Goal: Find specific page/section: Find specific page/section

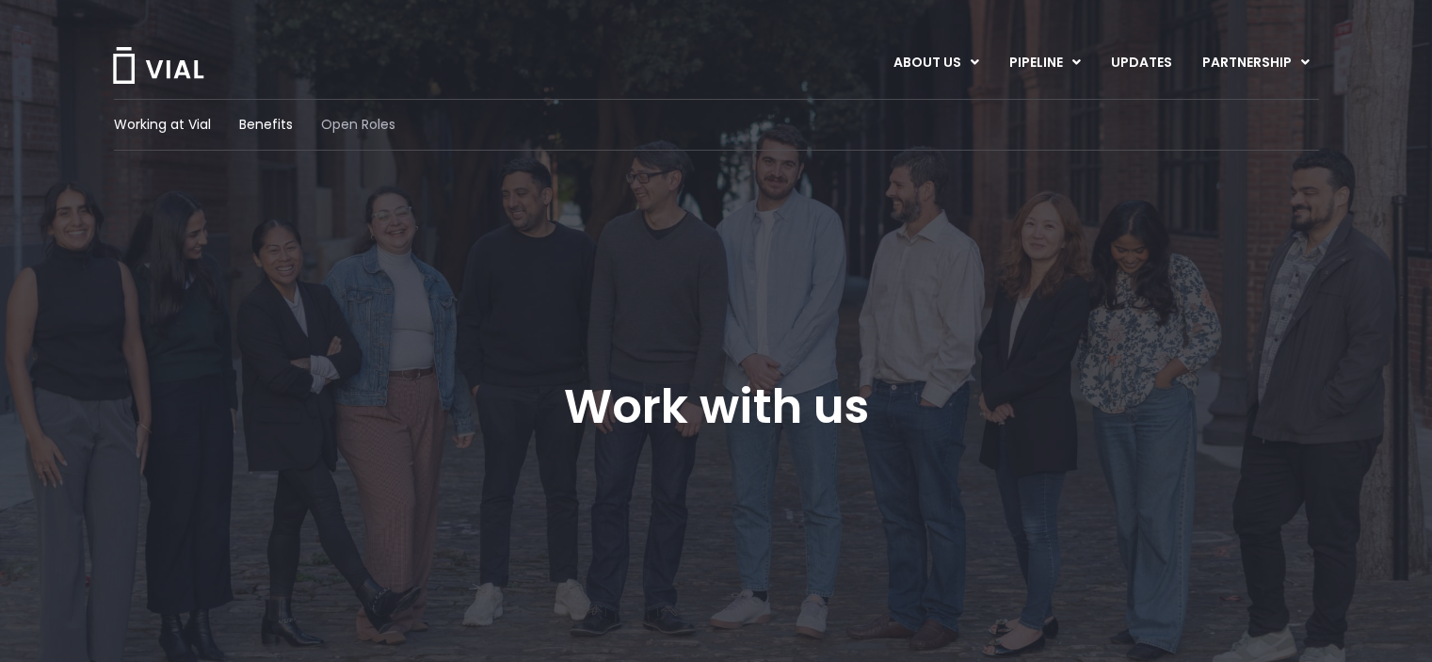
click at [384, 121] on span "Open Roles" at bounding box center [358, 125] width 74 height 20
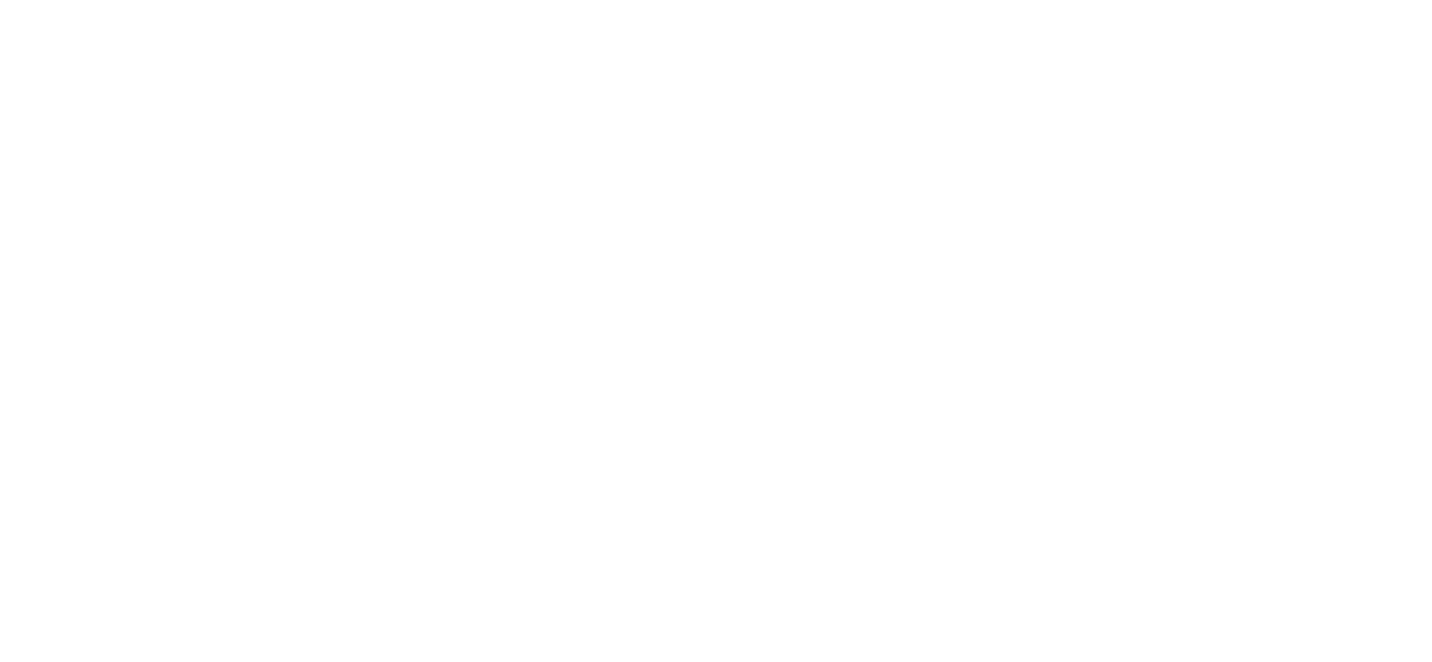
scroll to position [2888, 0]
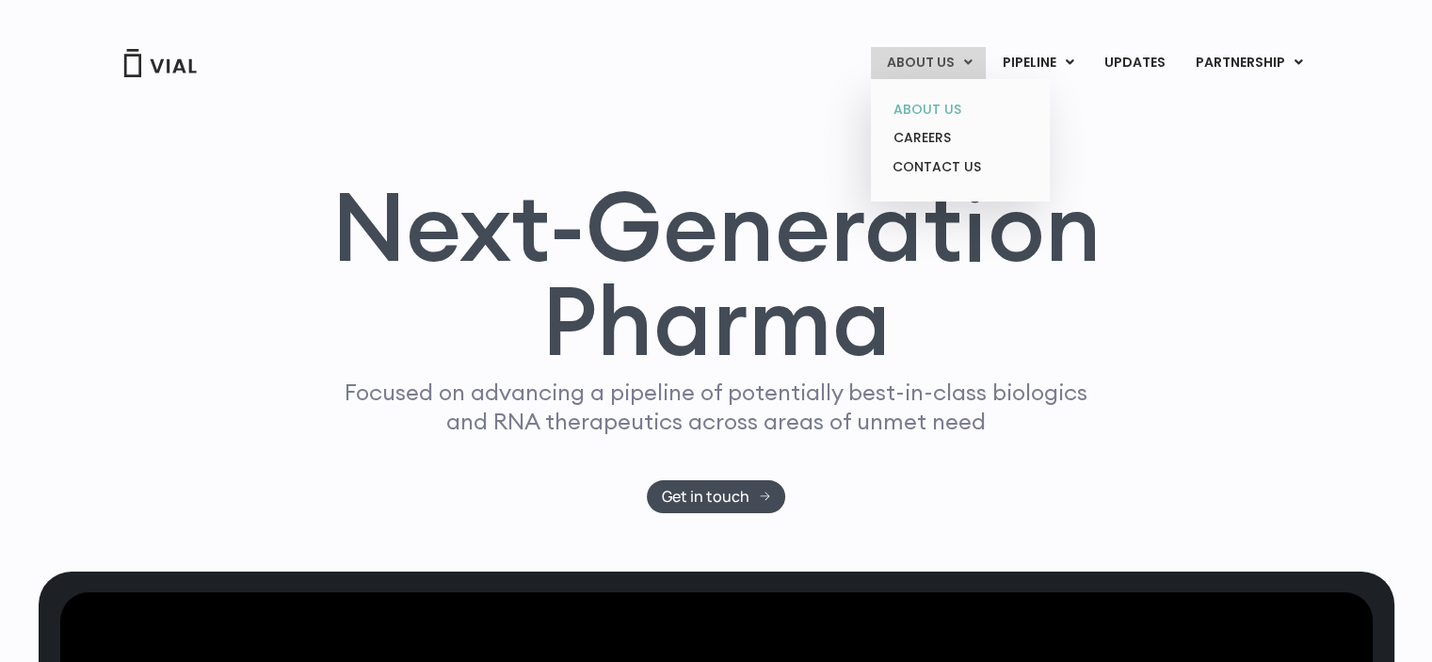
click at [927, 112] on link "ABOUT US" at bounding box center [960, 109] width 165 height 29
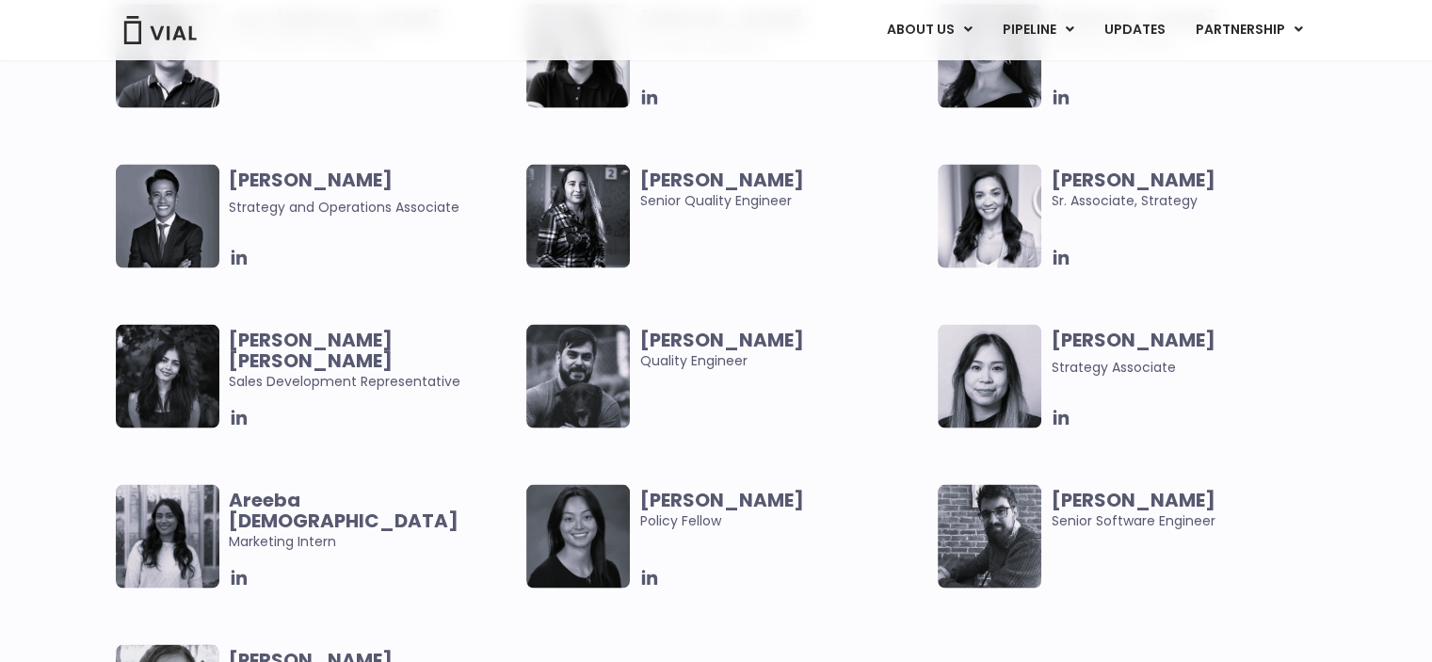
scroll to position [3861, 0]
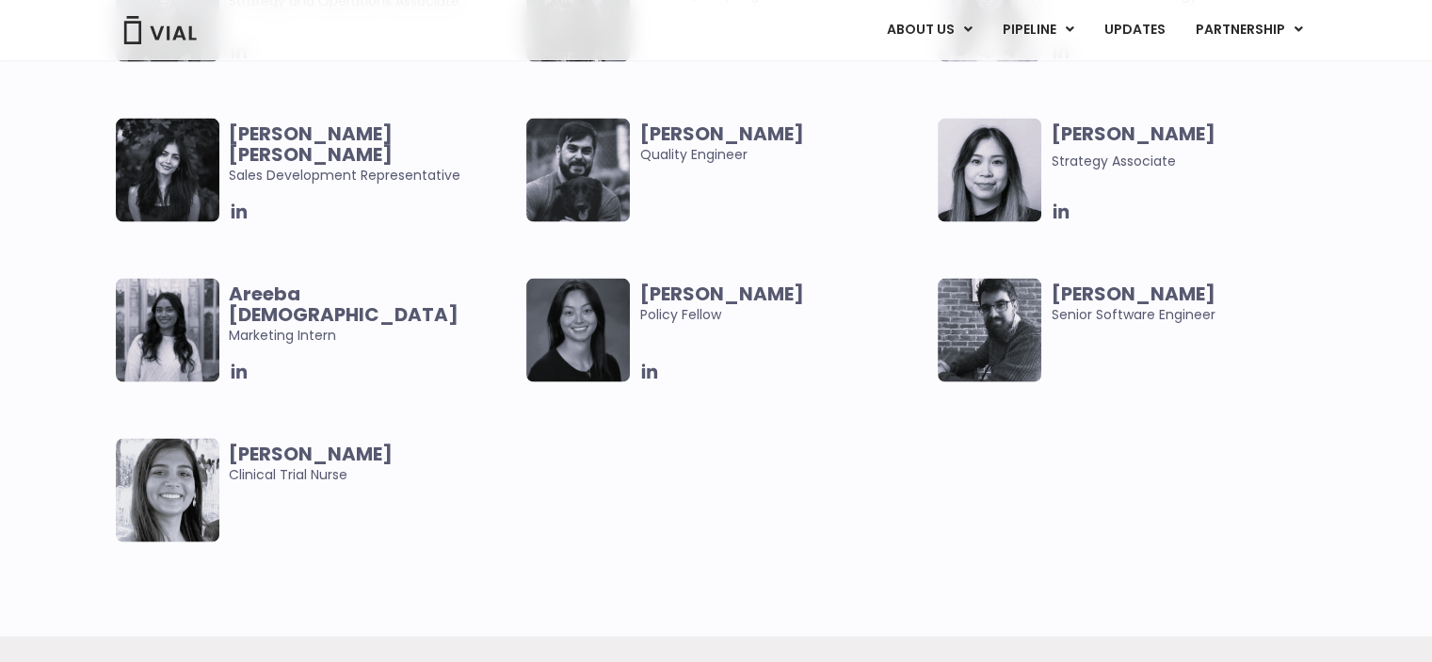
click at [225, 379] on div "Areeba [DEMOGRAPHIC_DATA] Marketing Intern" at bounding box center [322, 331] width 412 height 104
click at [230, 376] on icon at bounding box center [239, 372] width 21 height 21
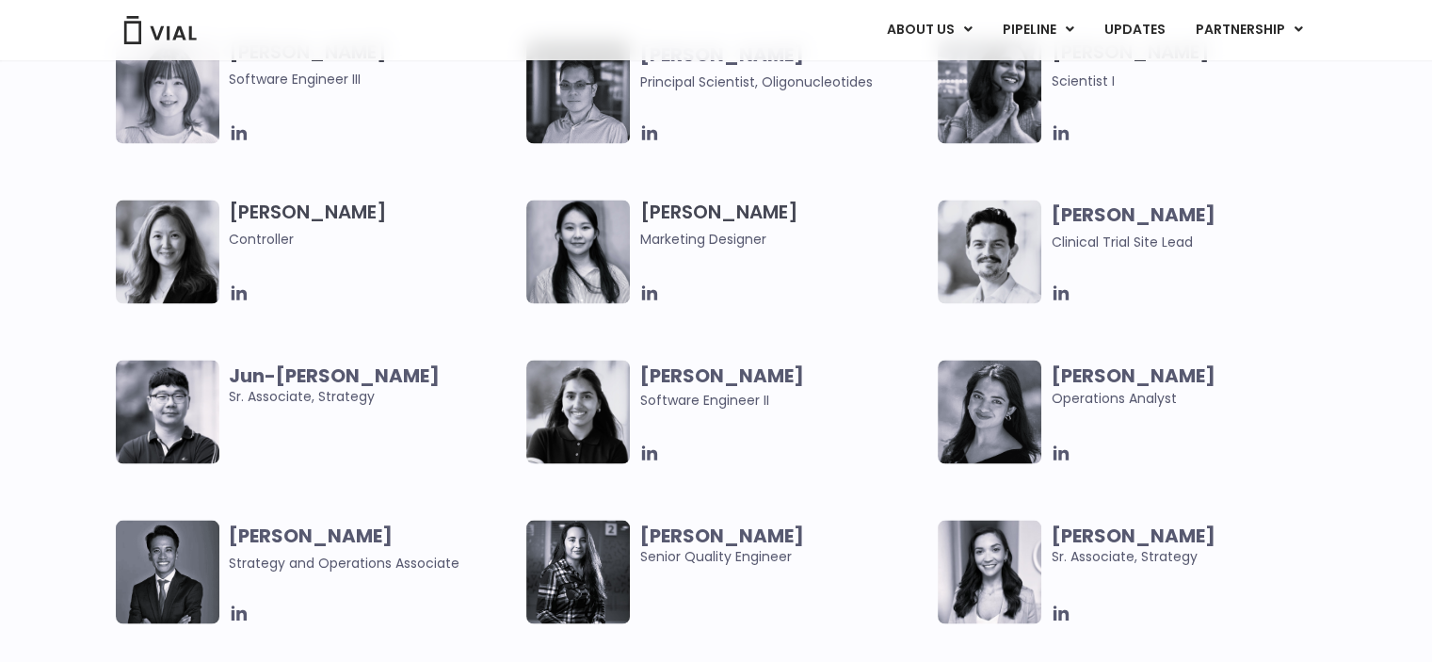
scroll to position [3296, 0]
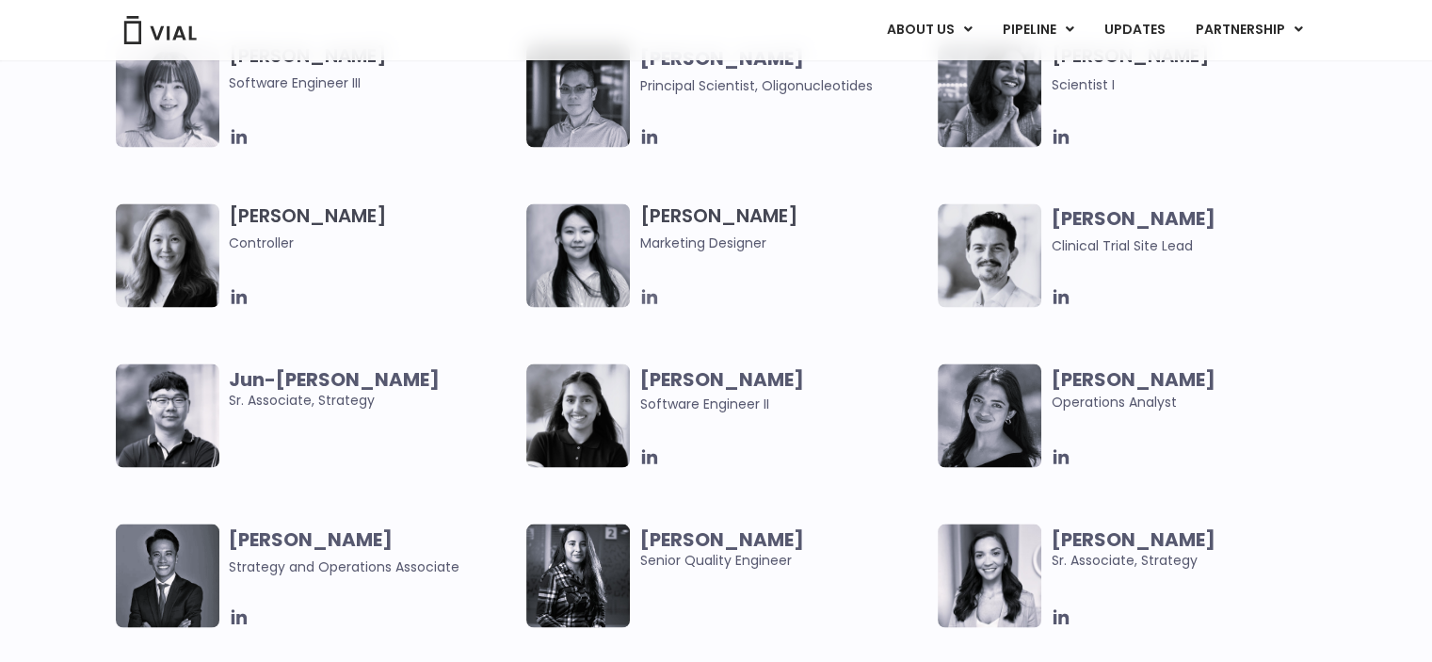
click at [650, 296] on icon at bounding box center [649, 296] width 15 height 15
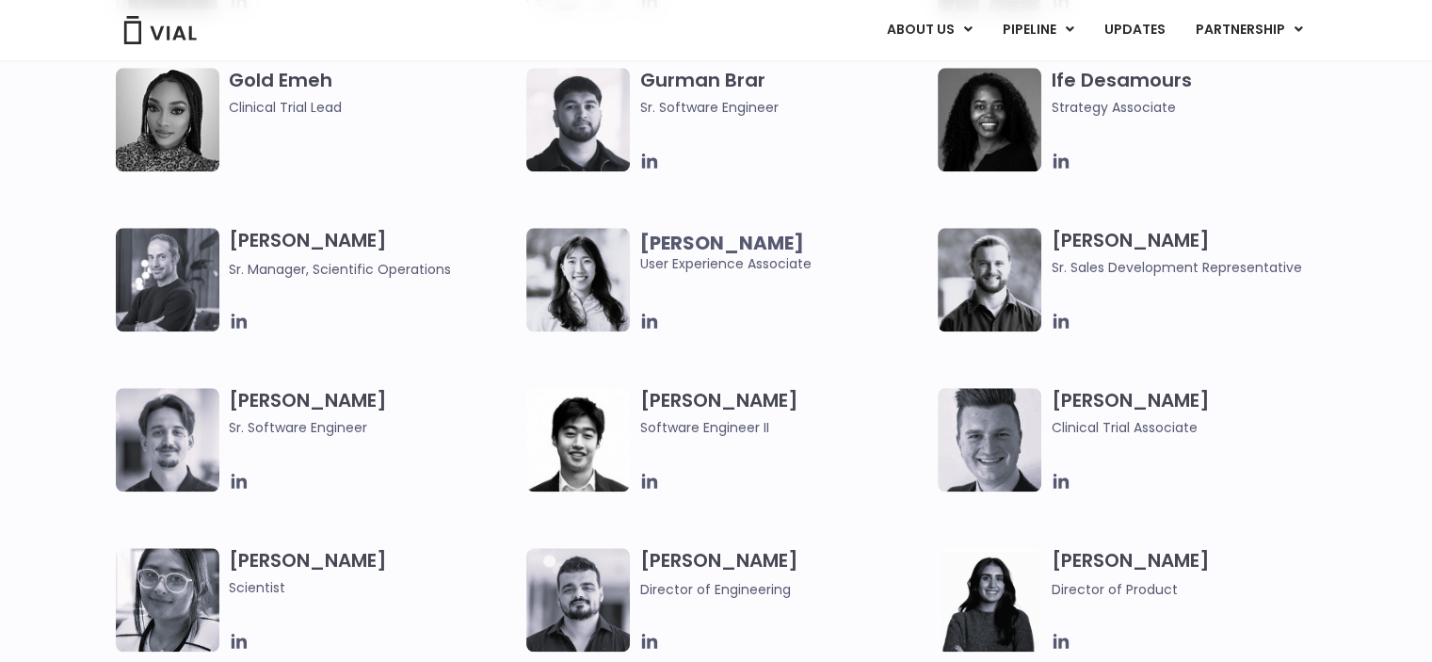
scroll to position [1977, 0]
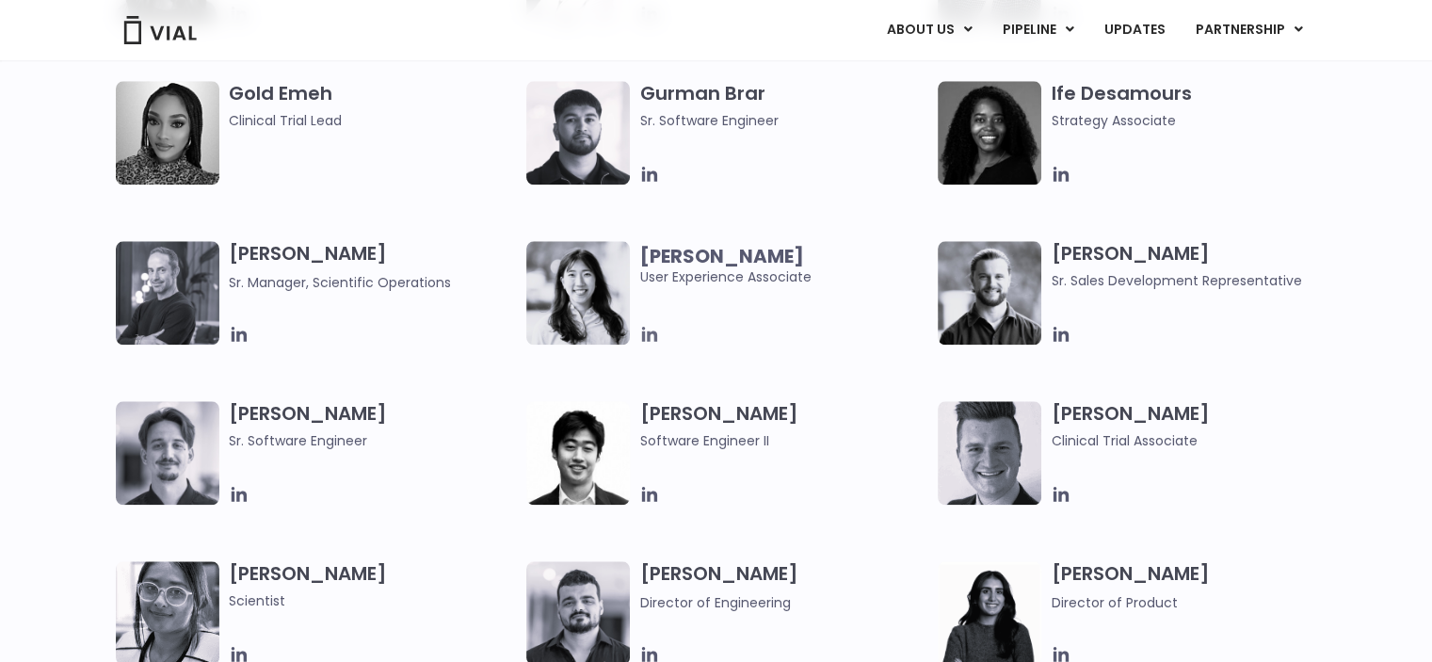
click at [647, 338] on icon at bounding box center [649, 334] width 21 height 21
